Goal: Task Accomplishment & Management: Use online tool/utility

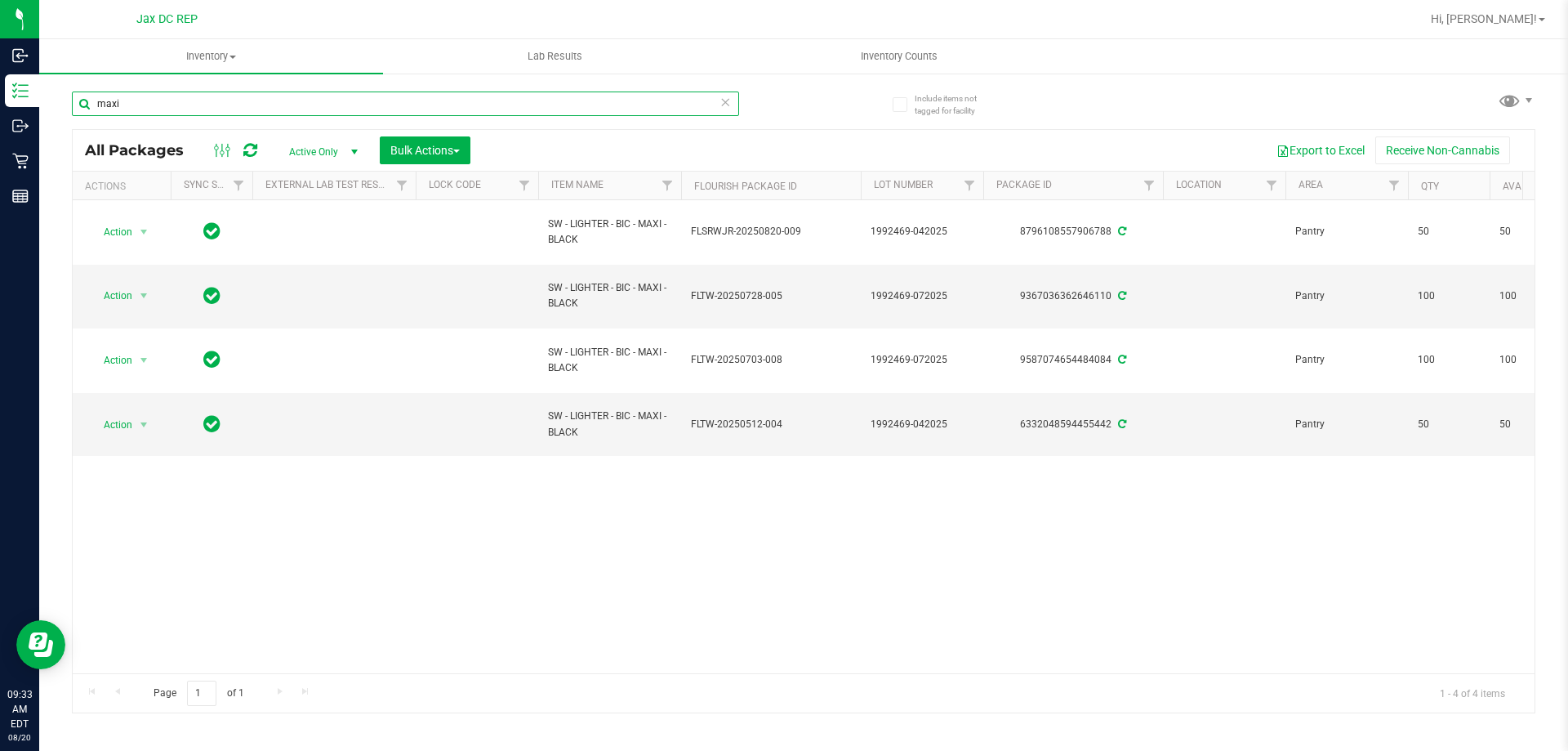
click at [133, 109] on input "maxi" at bounding box center [405, 103] width 668 height 24
click at [133, 108] on input "maxi" at bounding box center [405, 103] width 668 height 24
click at [132, 107] on input "maxi" at bounding box center [405, 103] width 668 height 24
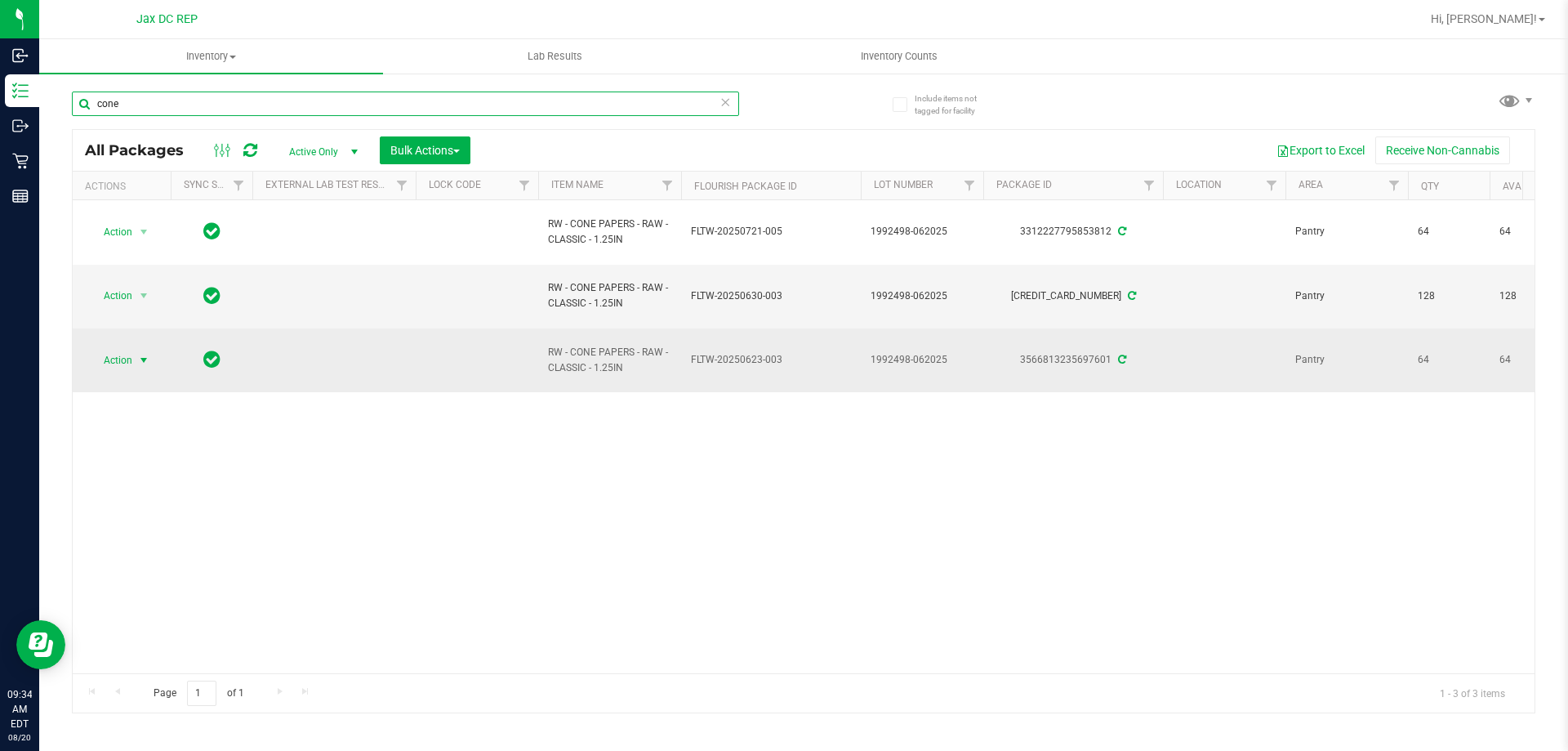
type input "cone"
click at [135, 356] on span "select" at bounding box center [144, 360] width 21 height 23
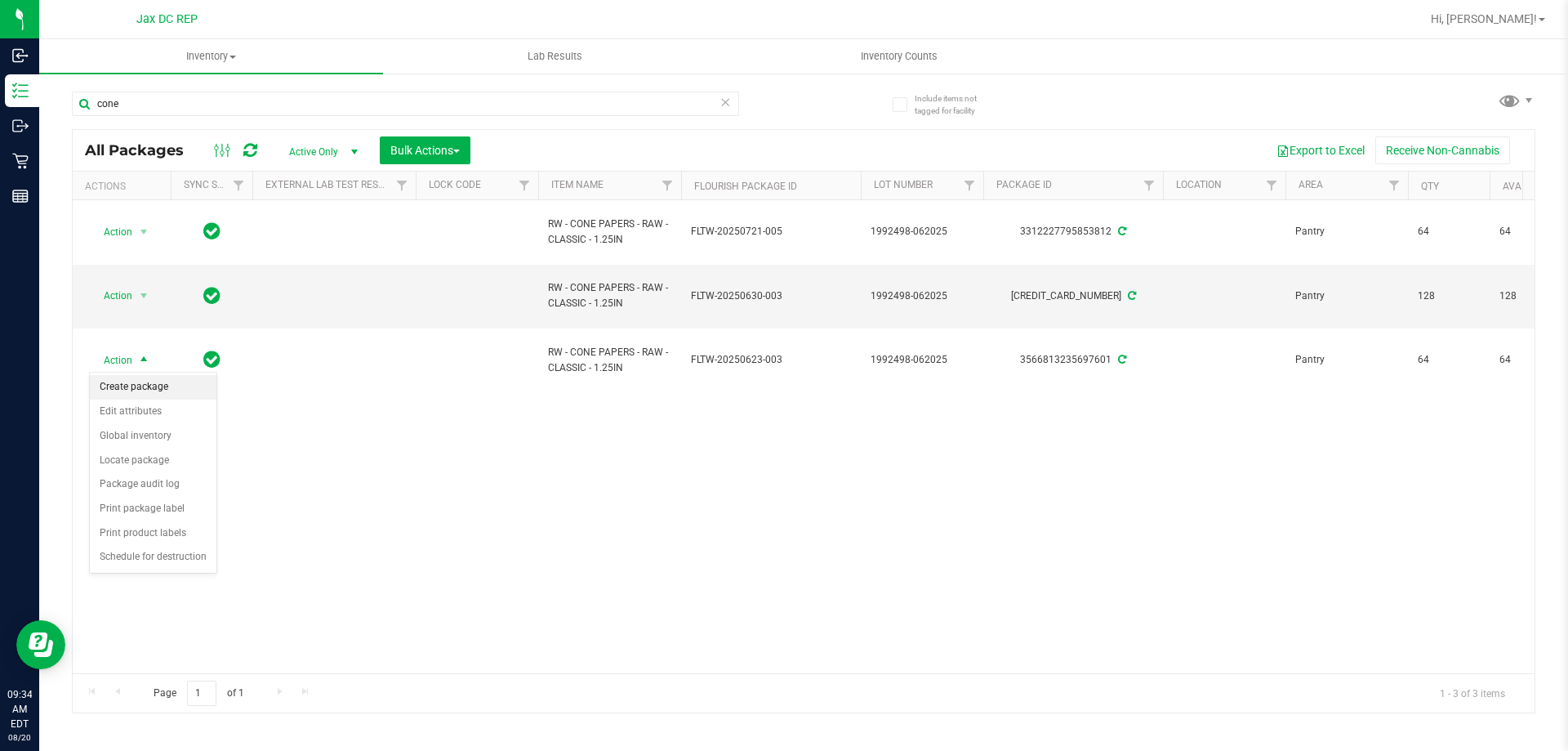
click at [141, 385] on li "Create package" at bounding box center [153, 387] width 127 height 24
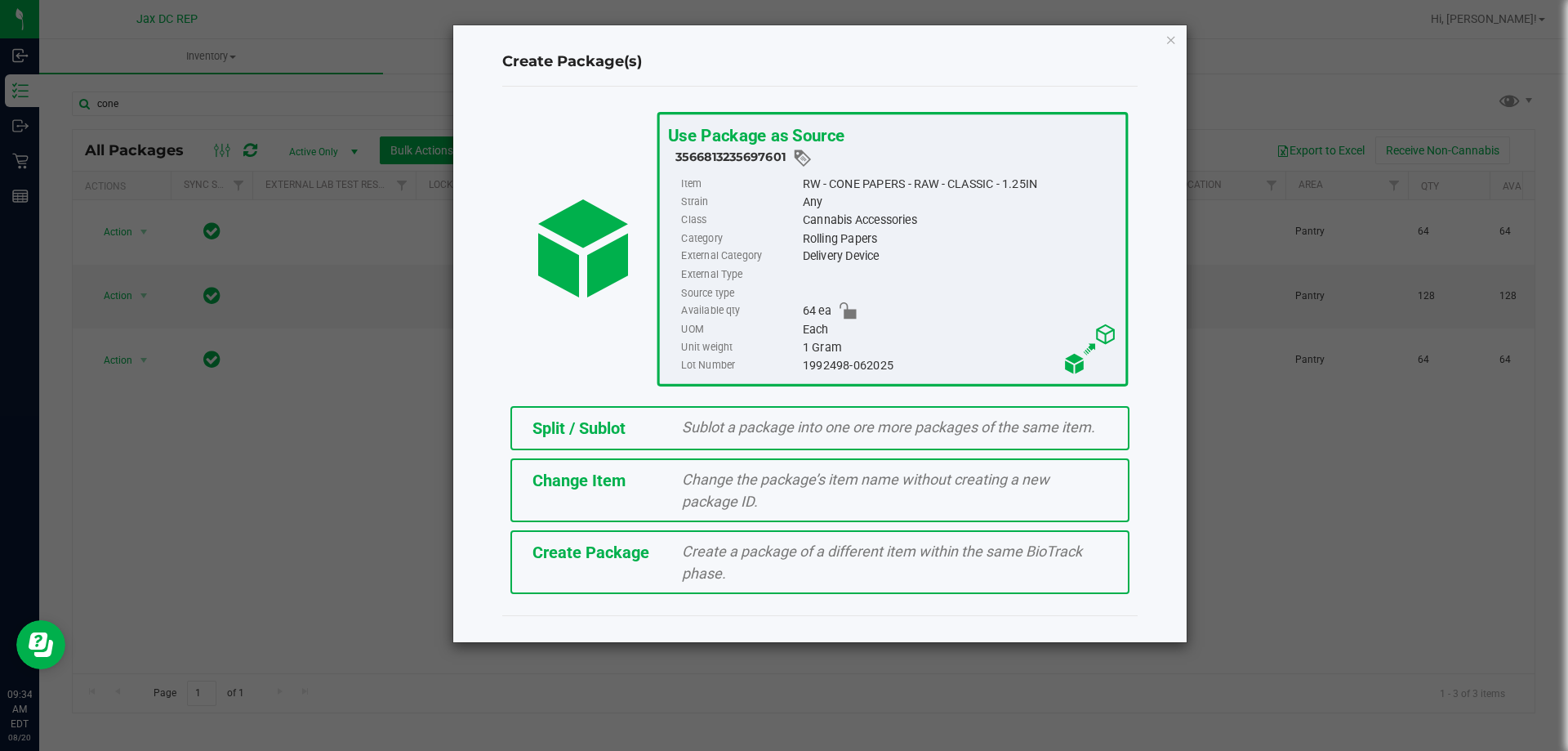
click at [735, 429] on span "Sublot a package into one ore more packages of the same item." at bounding box center [889, 427] width 413 height 17
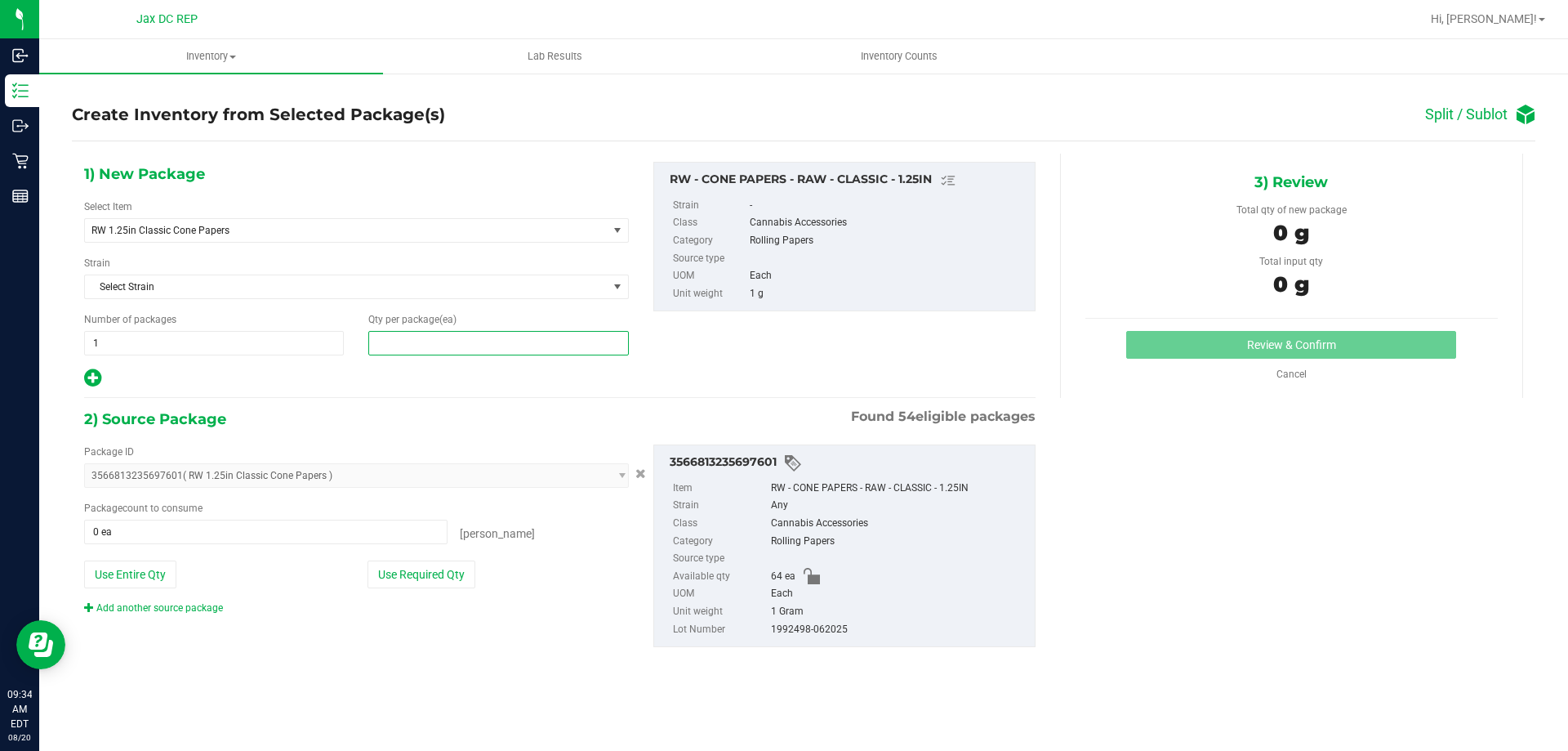
click at [406, 349] on span at bounding box center [497, 343] width 260 height 24
type input "24"
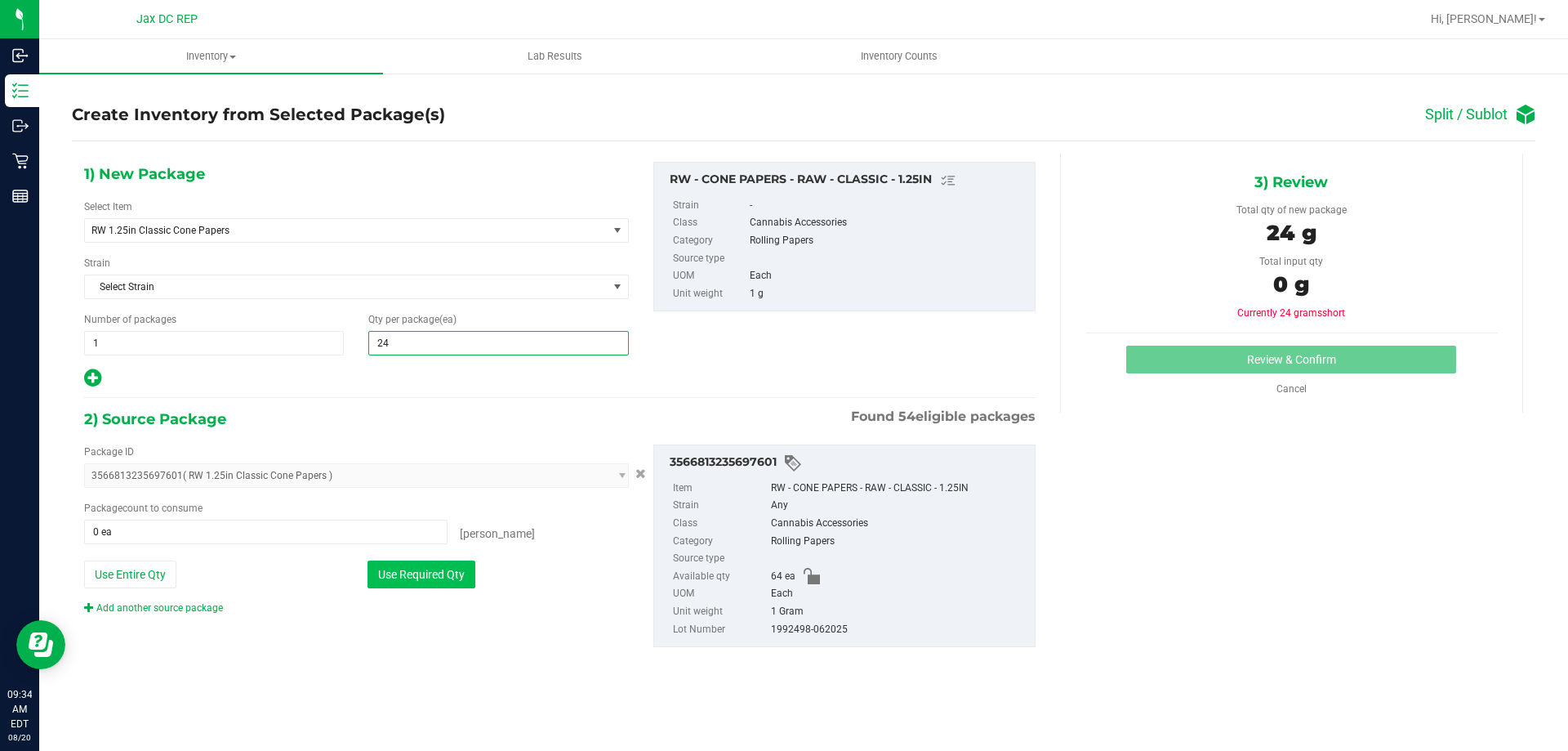
type input "24"
click at [425, 570] on button "Use Required Qty" at bounding box center [421, 574] width 108 height 28
type input "24 ea"
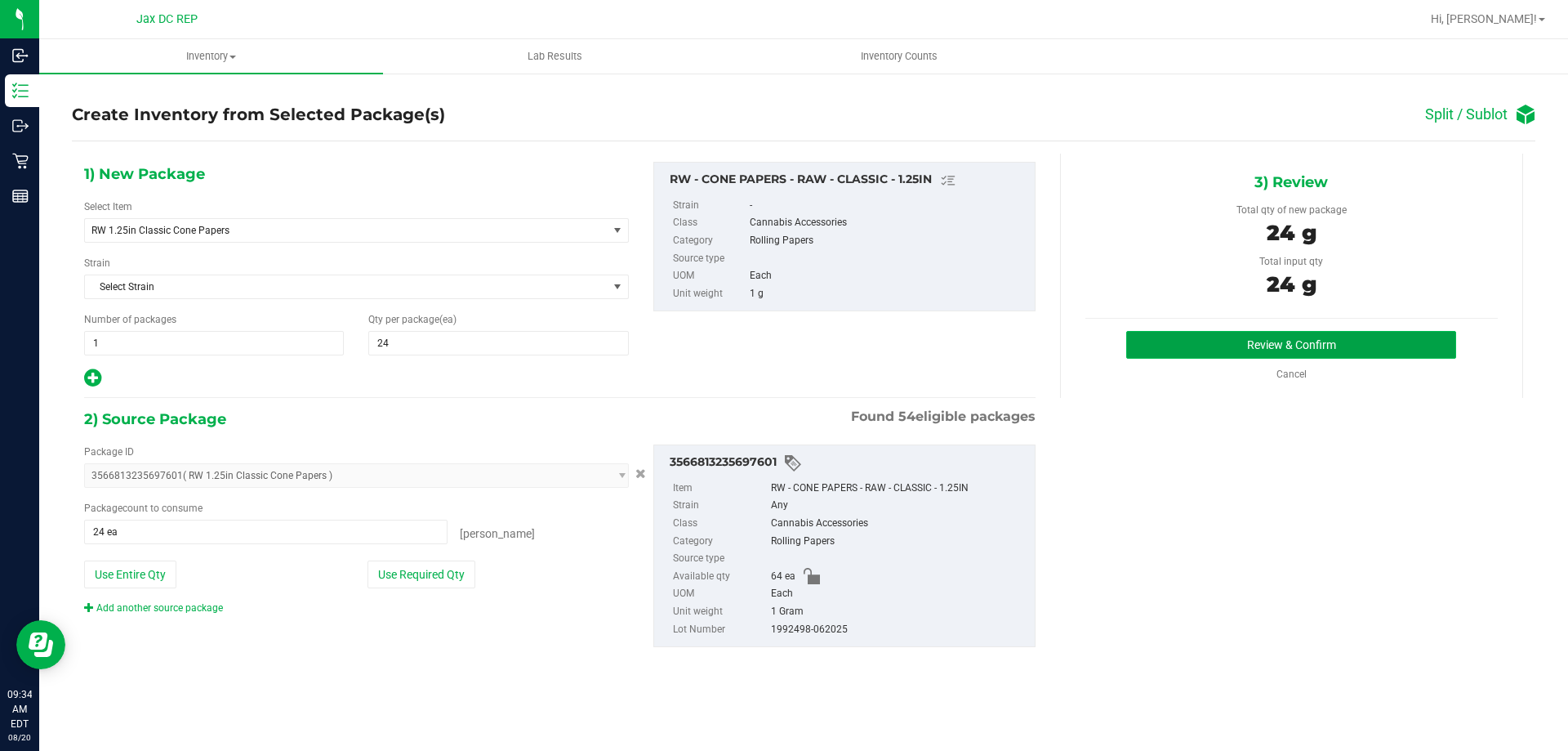
click at [1219, 339] on button "Review & Confirm" at bounding box center [1291, 345] width 330 height 28
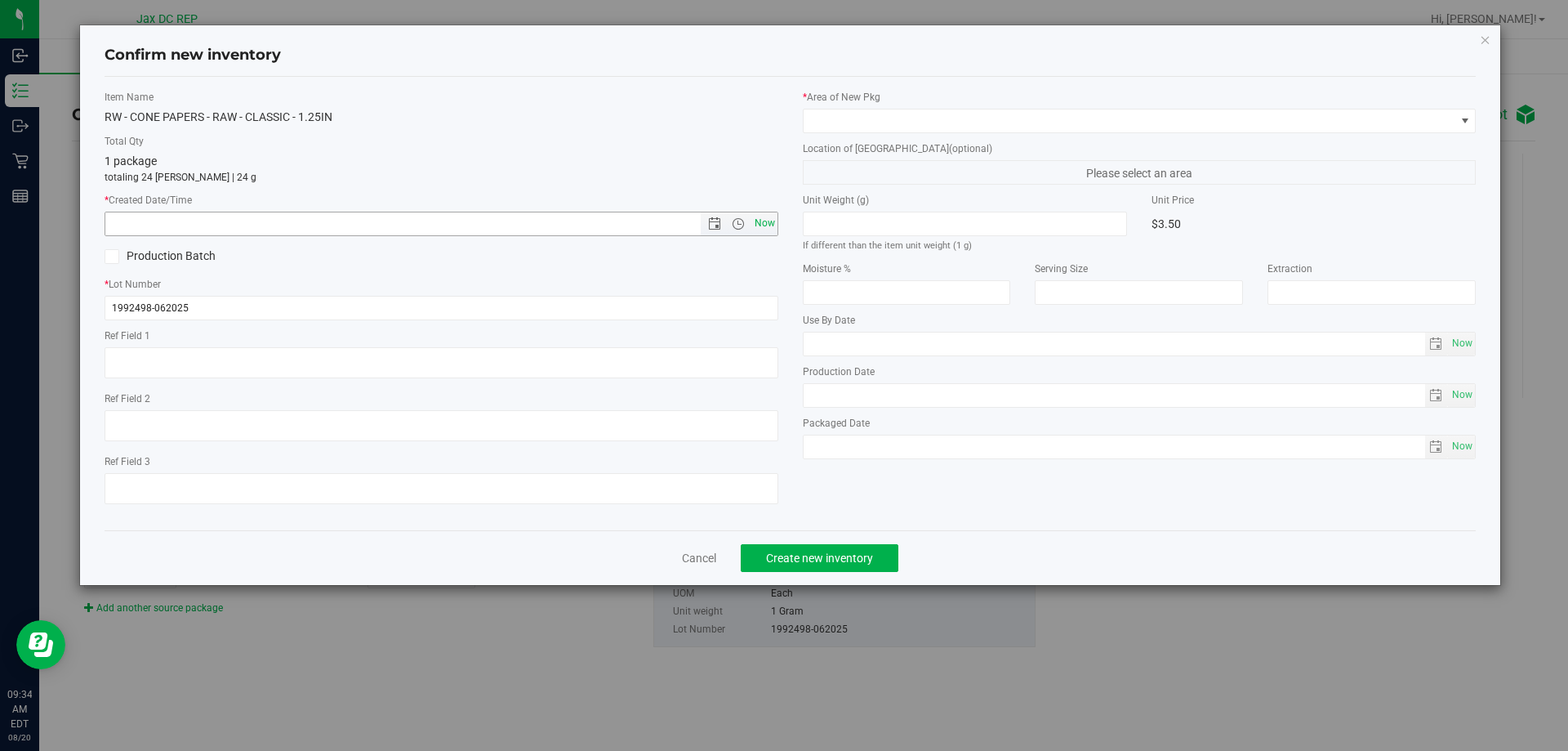
click at [762, 222] on span "Now" at bounding box center [765, 223] width 28 height 23
type input "[DATE] 9:34 AM"
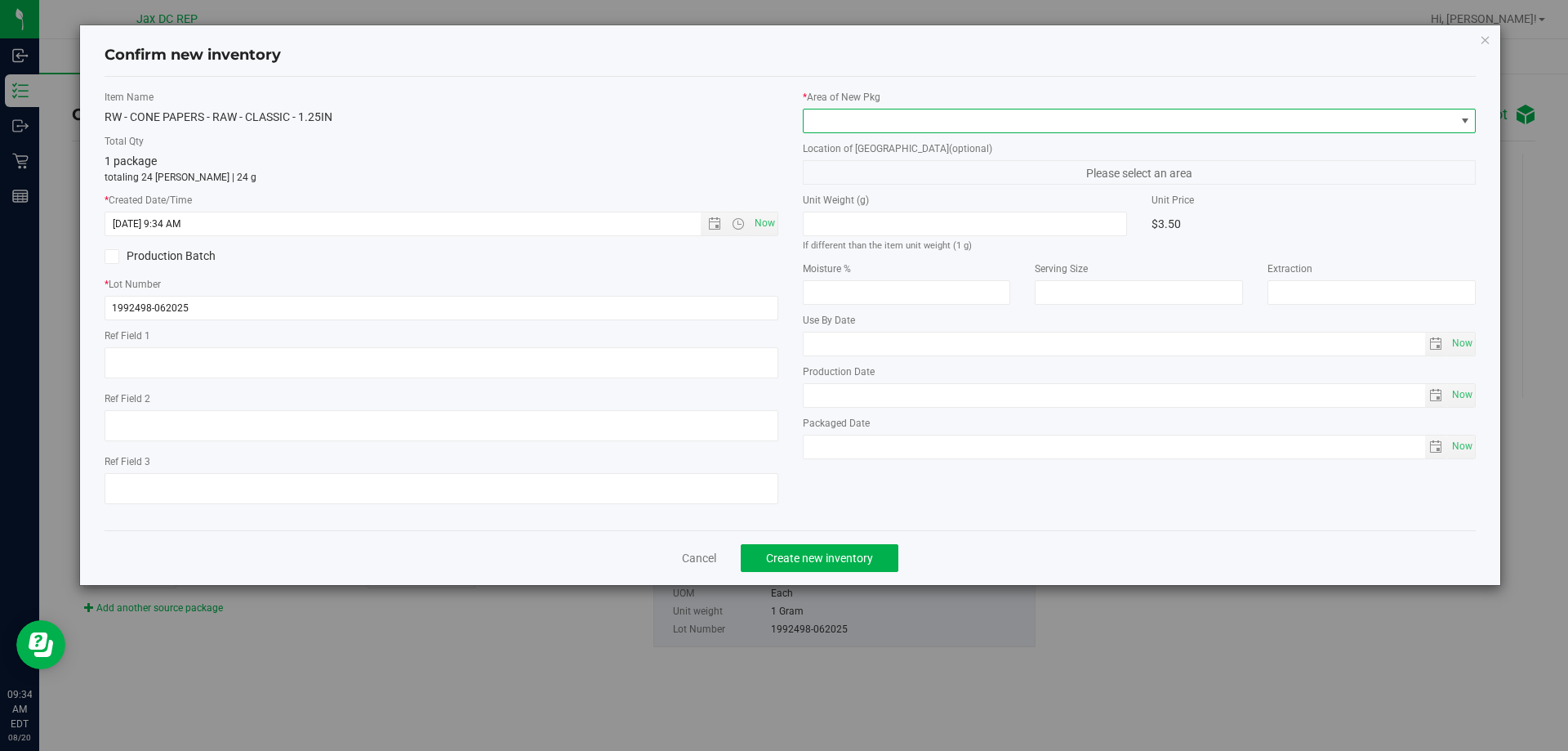
click at [896, 121] on span at bounding box center [1130, 121] width 652 height 23
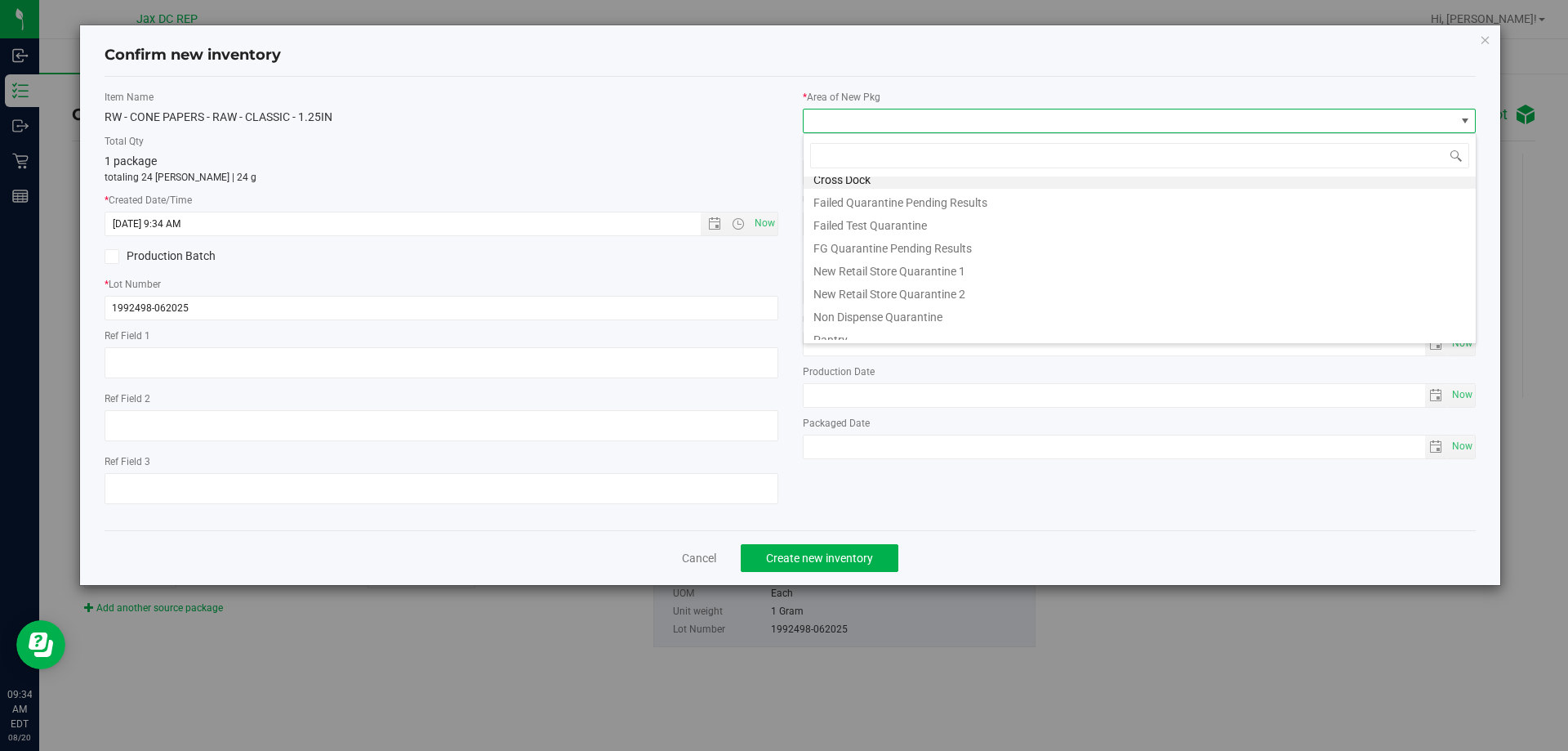
scroll to position [43, 0]
click at [850, 308] on li "Pantry" at bounding box center [1140, 306] width 672 height 23
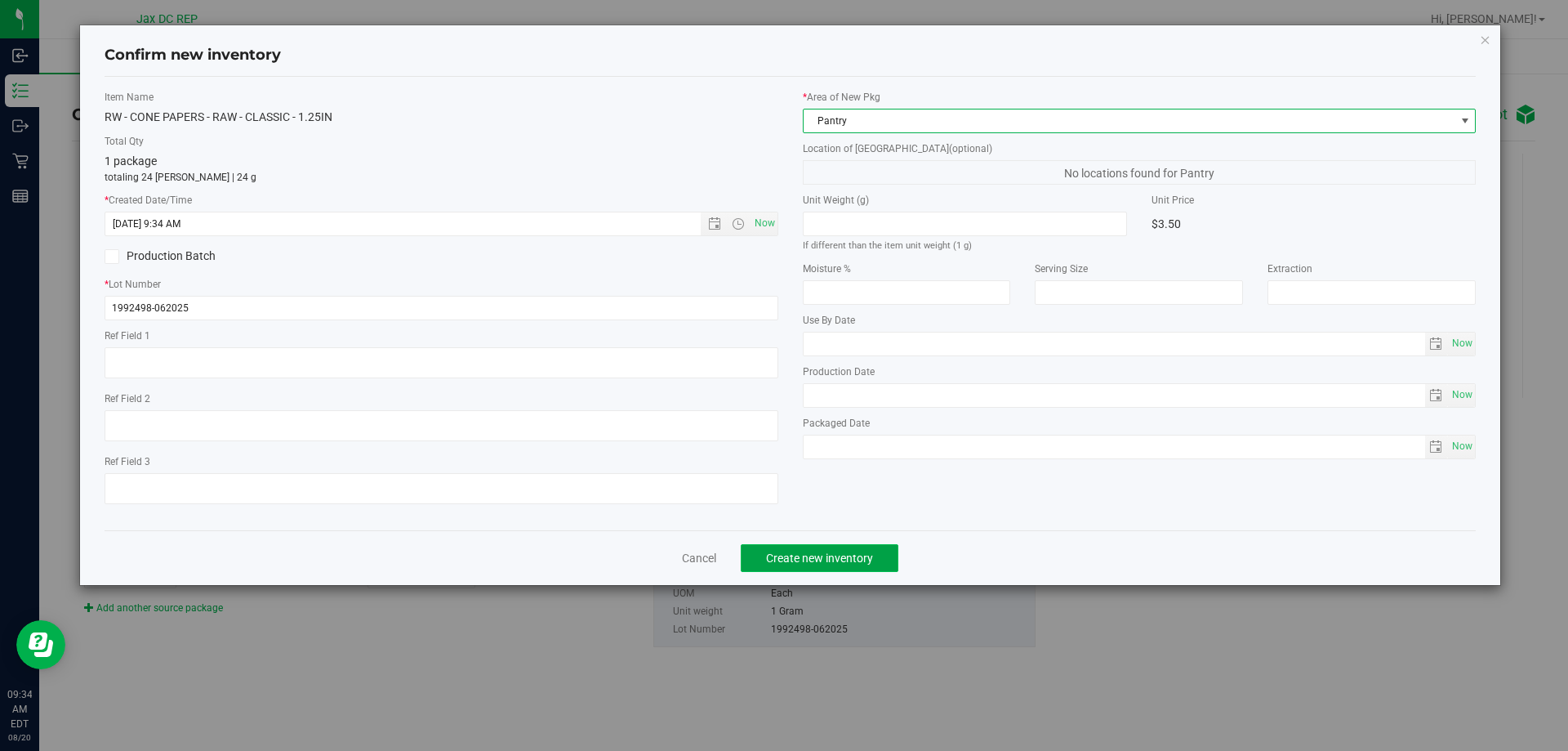
click at [870, 551] on span "Create new inventory" at bounding box center [819, 557] width 107 height 13
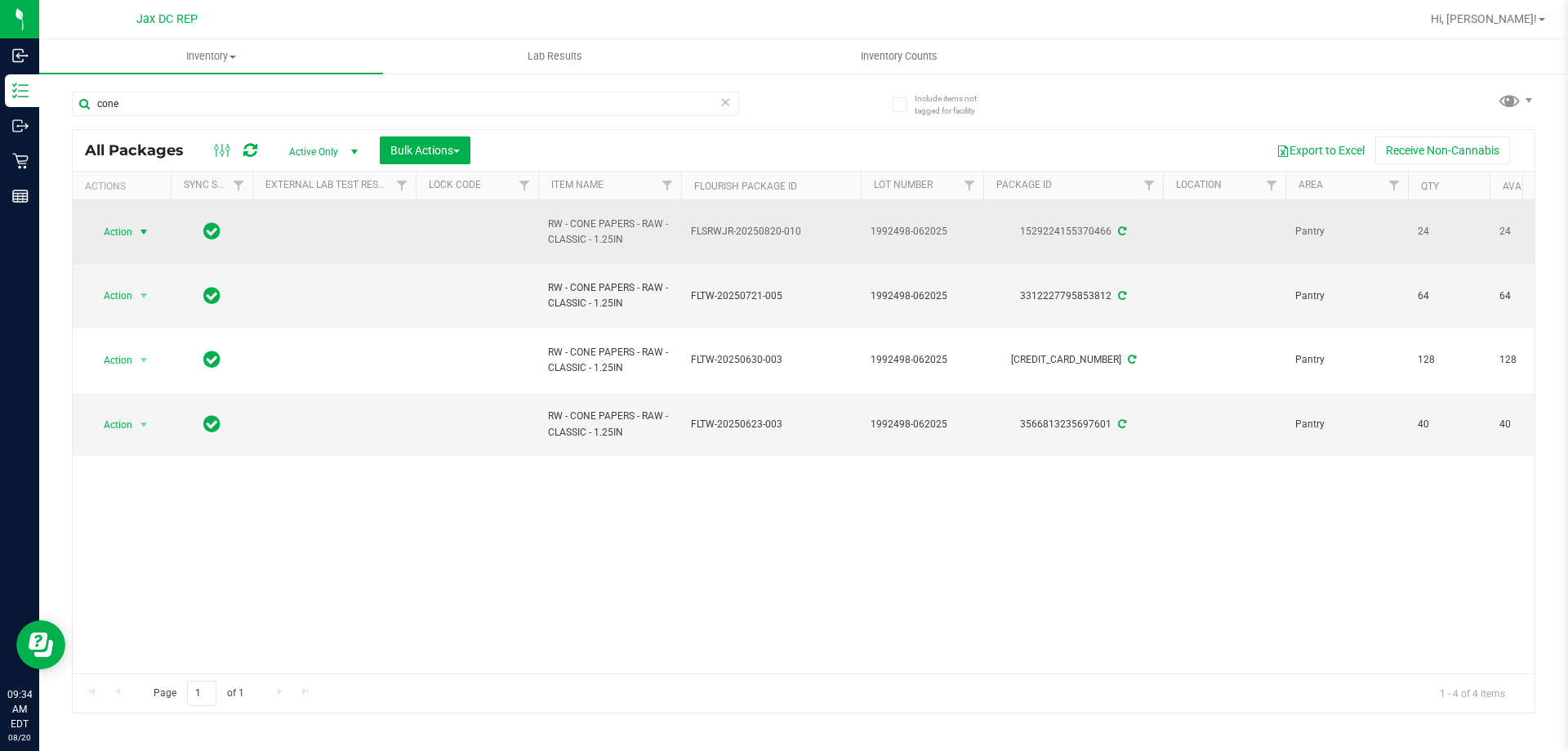
click at [132, 227] on span "Action" at bounding box center [111, 232] width 44 height 23
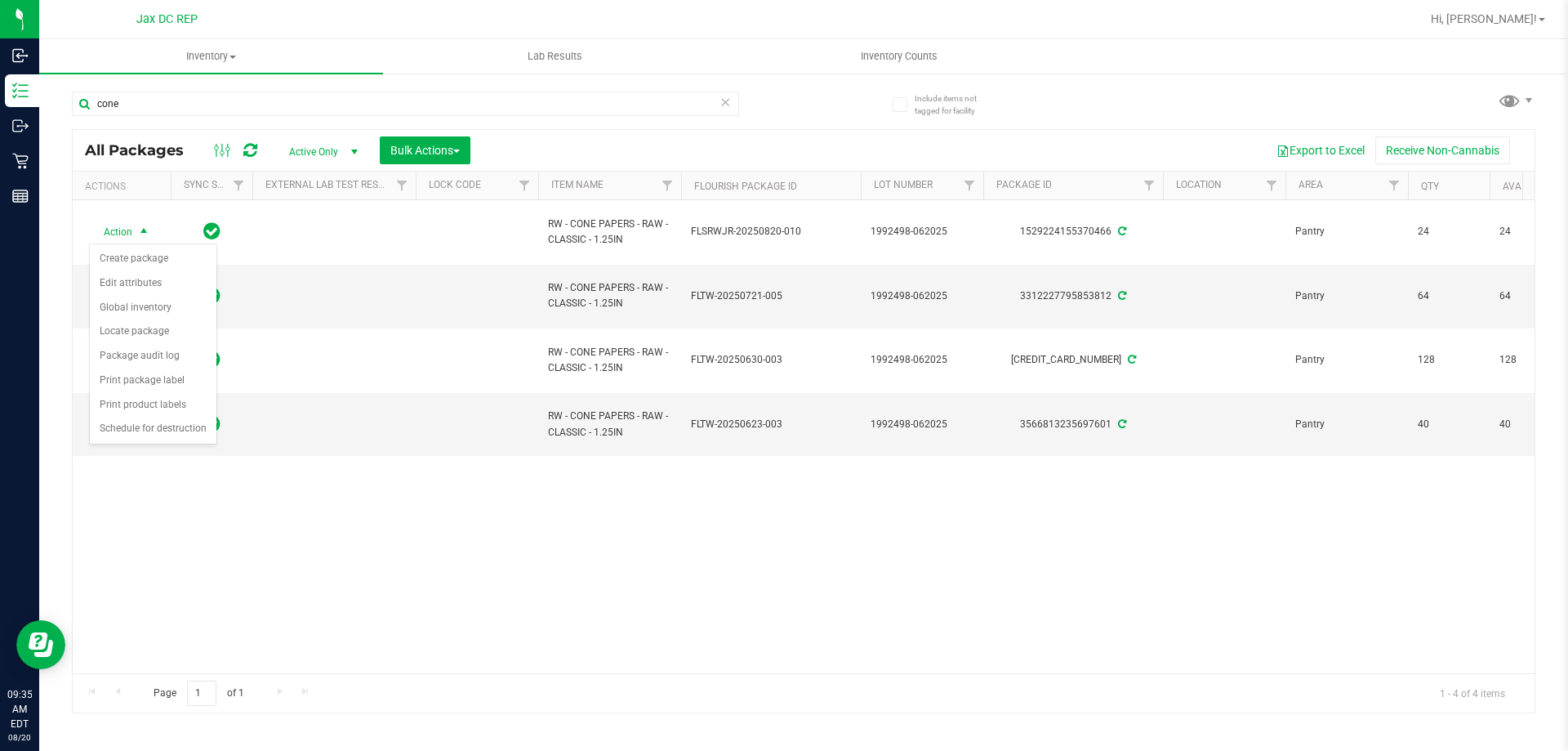
click at [832, 627] on div "Action Action Create package Edit attributes Global inventory Locate package Pa…" at bounding box center [804, 436] width 1462 height 473
click at [1519, 13] on span "Hi, [PERSON_NAME]!" at bounding box center [1484, 18] width 106 height 13
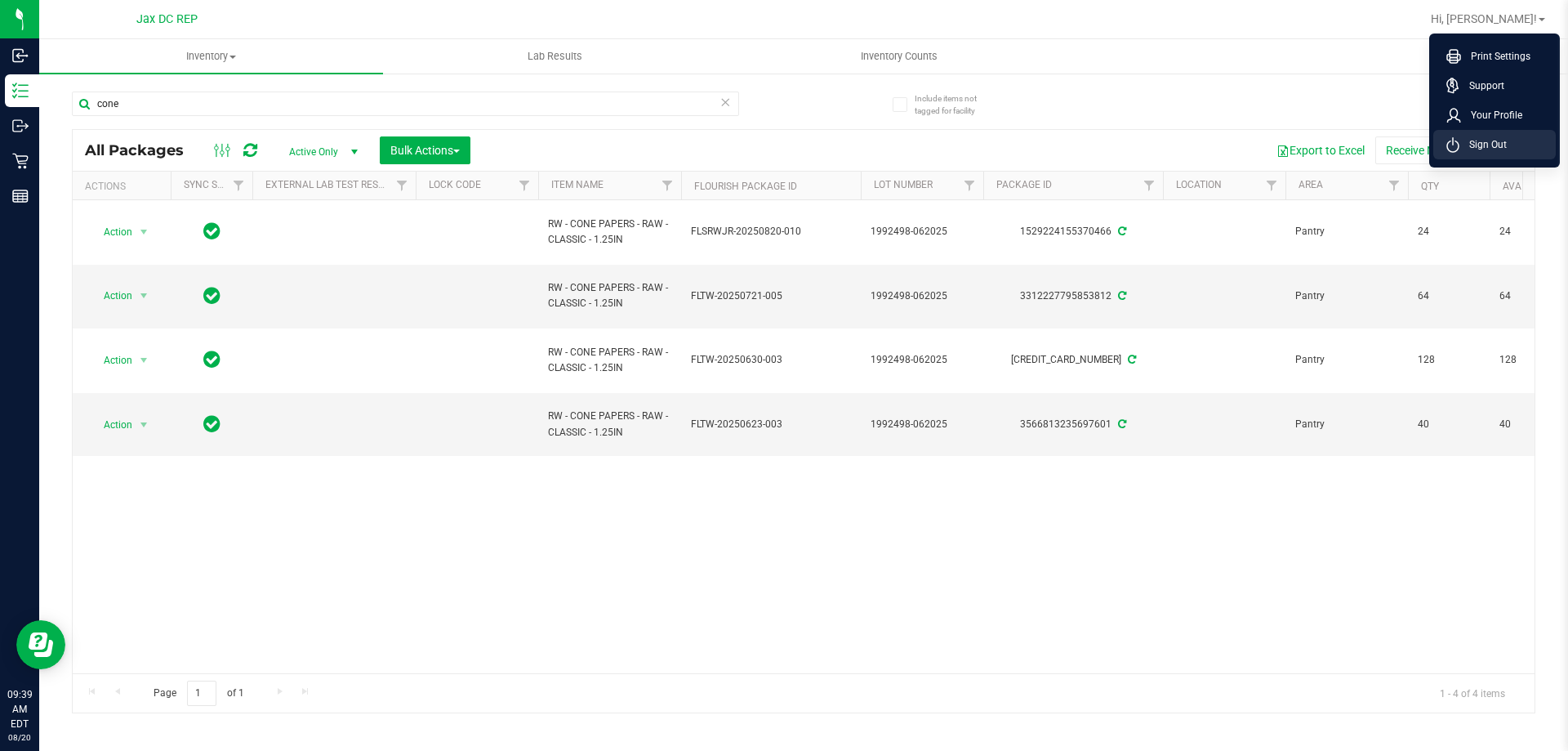
click at [1481, 135] on li "Sign Out" at bounding box center [1494, 145] width 122 height 30
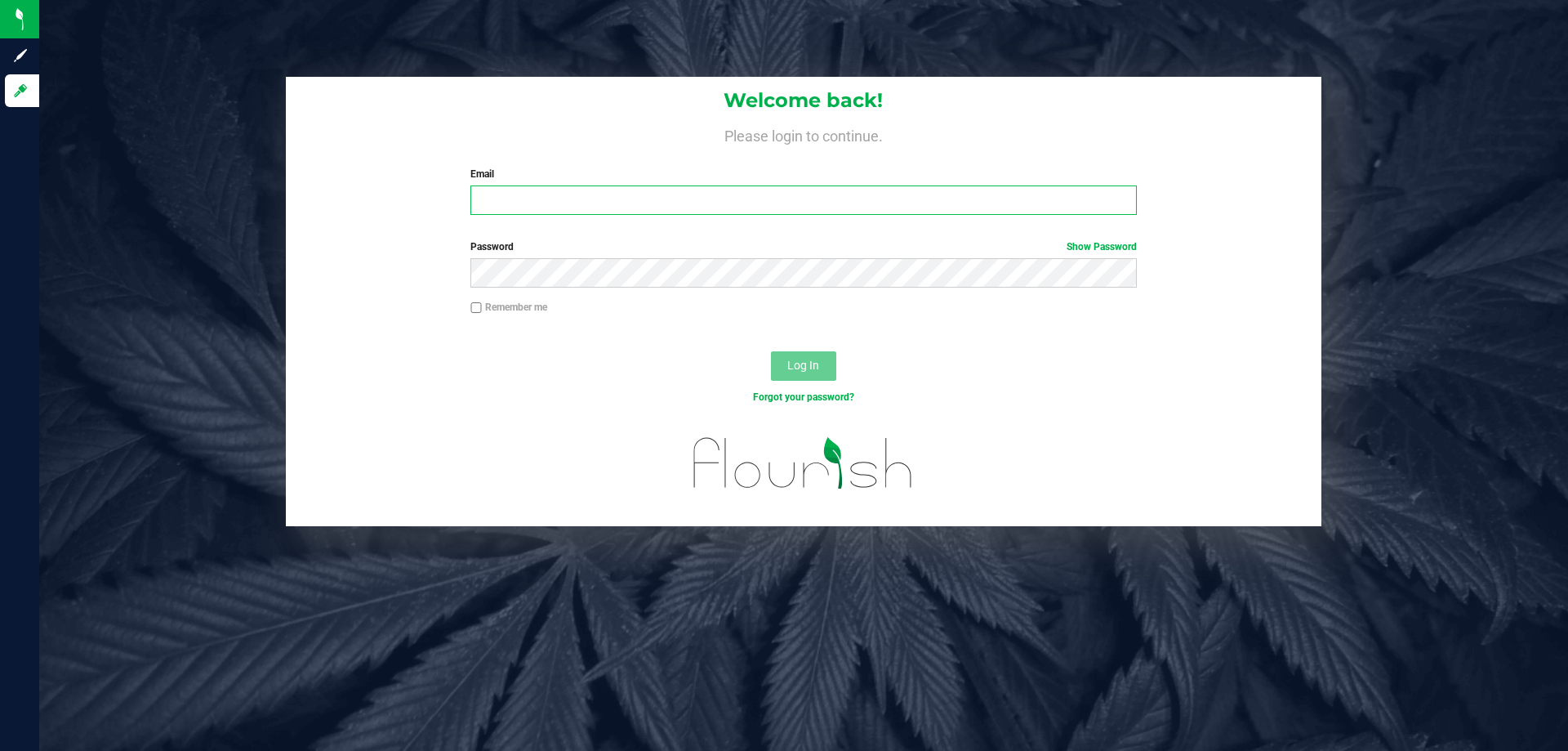
click at [516, 195] on input "Email" at bounding box center [803, 201] width 666 height 30
type input "[EMAIL_ADDRESS][DOMAIN_NAME]"
click at [771, 352] on button "Log In" at bounding box center [803, 366] width 65 height 30
